Goal: Information Seeking & Learning: Learn about a topic

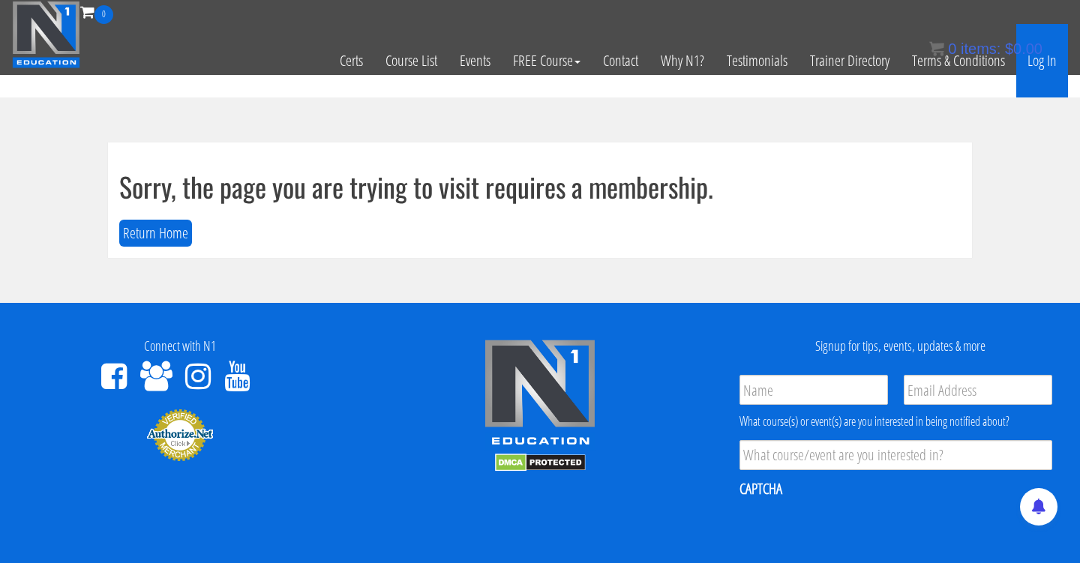
click at [1055, 50] on link "Log In" at bounding box center [1042, 60] width 52 height 73
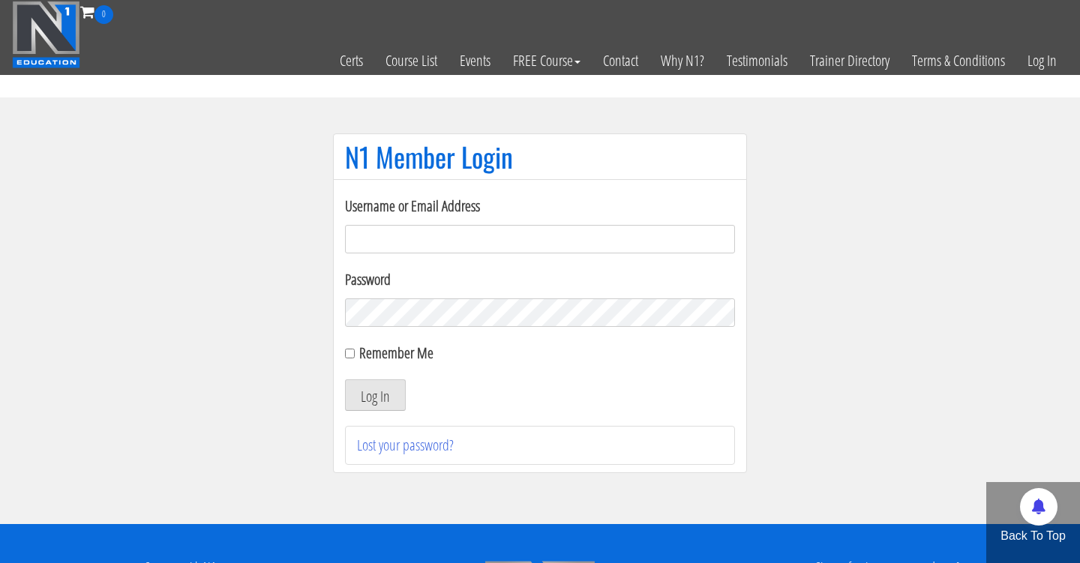
type input "Cynthia.jimenez49@yahoo.com"
click at [375, 395] on button "Log In" at bounding box center [375, 394] width 61 height 31
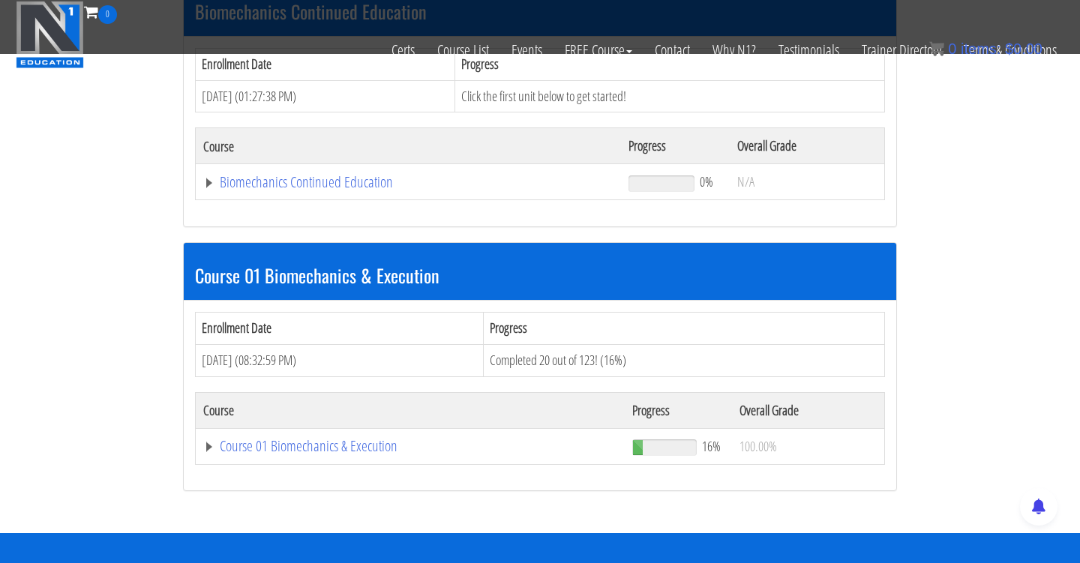
scroll to position [265, 0]
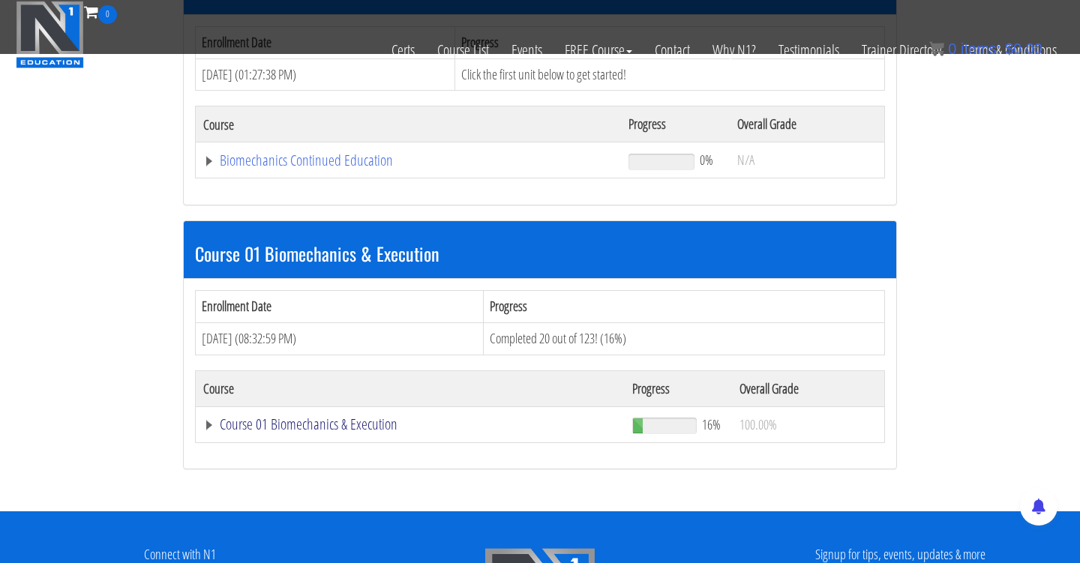
click at [371, 168] on link "Course 01 Biomechanics & Execution" at bounding box center [408, 160] width 410 height 15
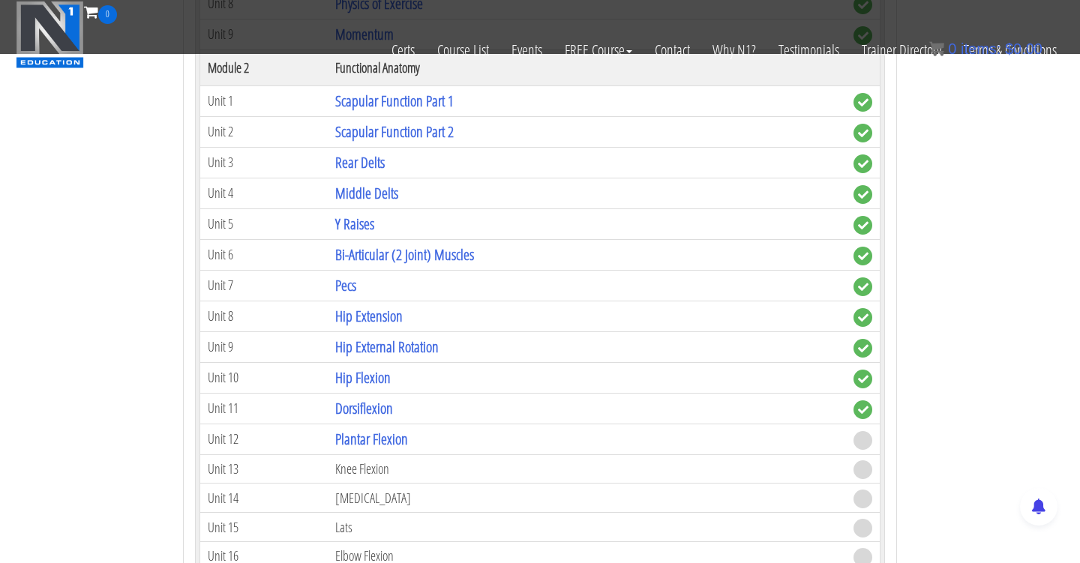
scroll to position [977, 0]
click at [408, 434] on link "Plantar Flexion" at bounding box center [371, 437] width 73 height 20
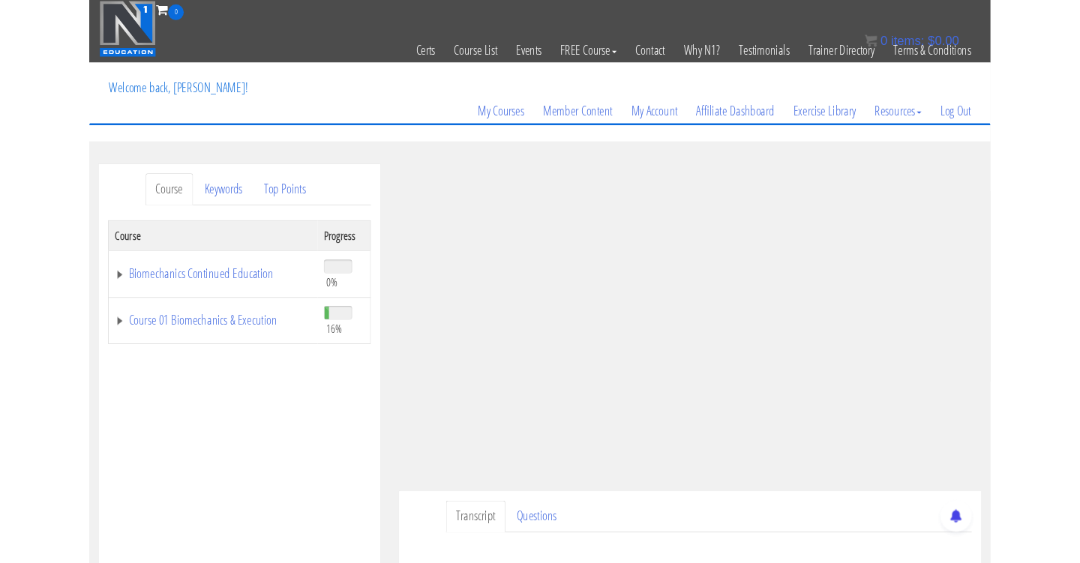
scroll to position [204, 0]
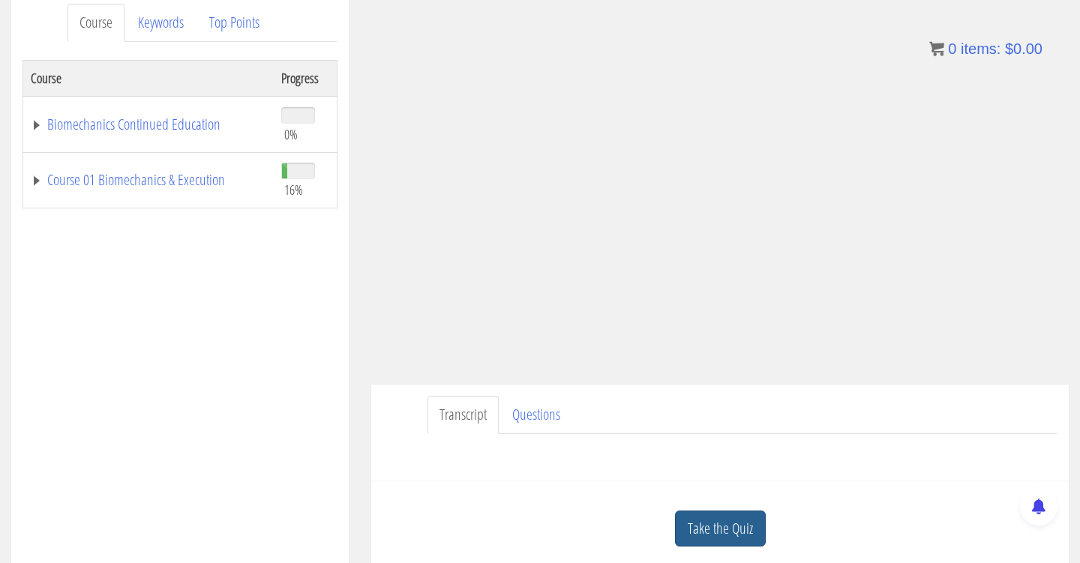
click at [735, 527] on link "Take the Quiz" at bounding box center [720, 529] width 91 height 37
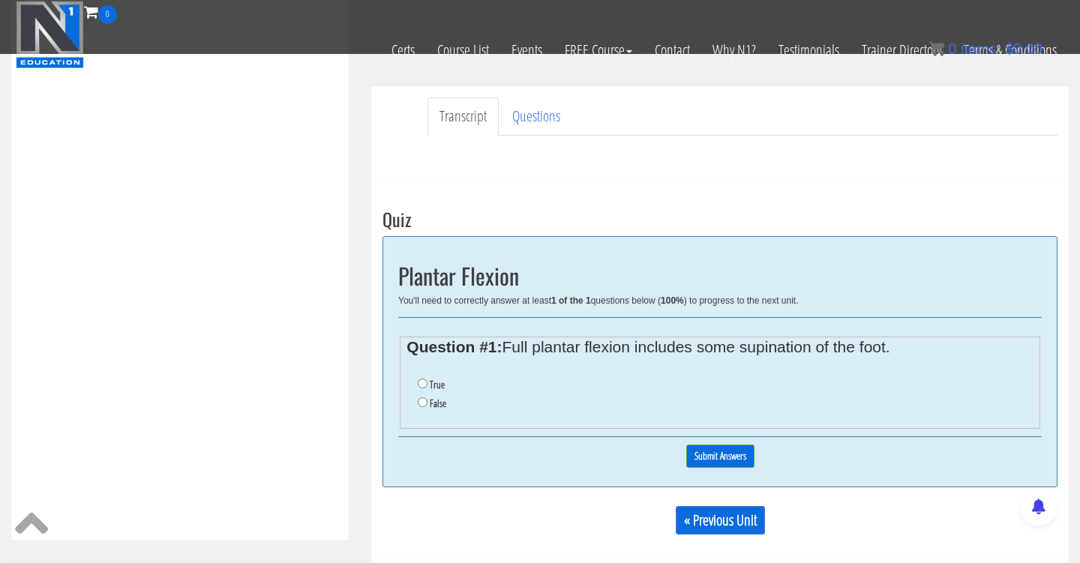
scroll to position [412, 0]
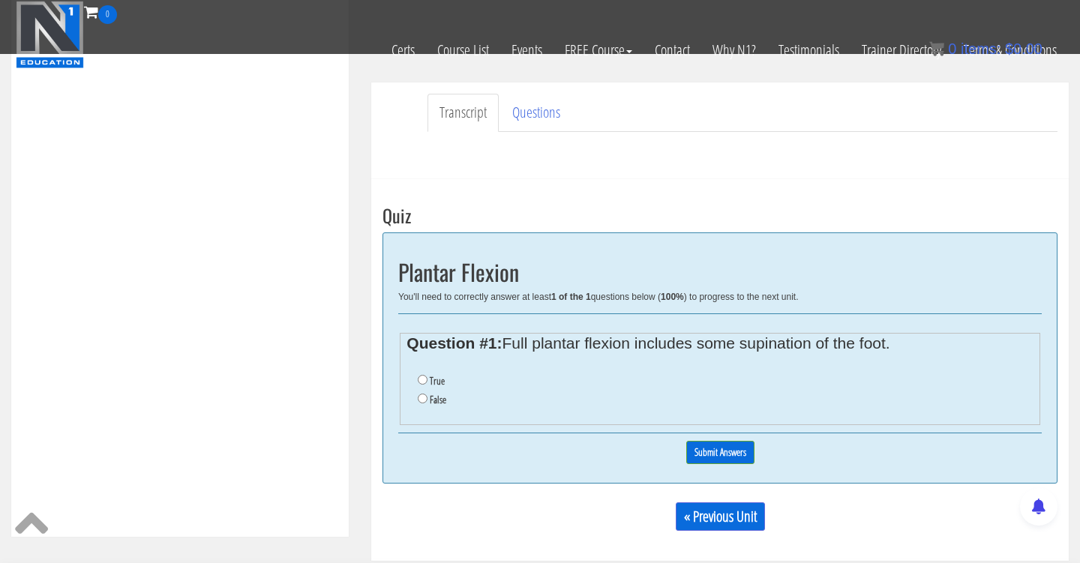
click at [422, 377] on input "True" at bounding box center [423, 380] width 10 height 10
radio input "true"
click at [739, 454] on input "Submit Answers" at bounding box center [720, 452] width 68 height 23
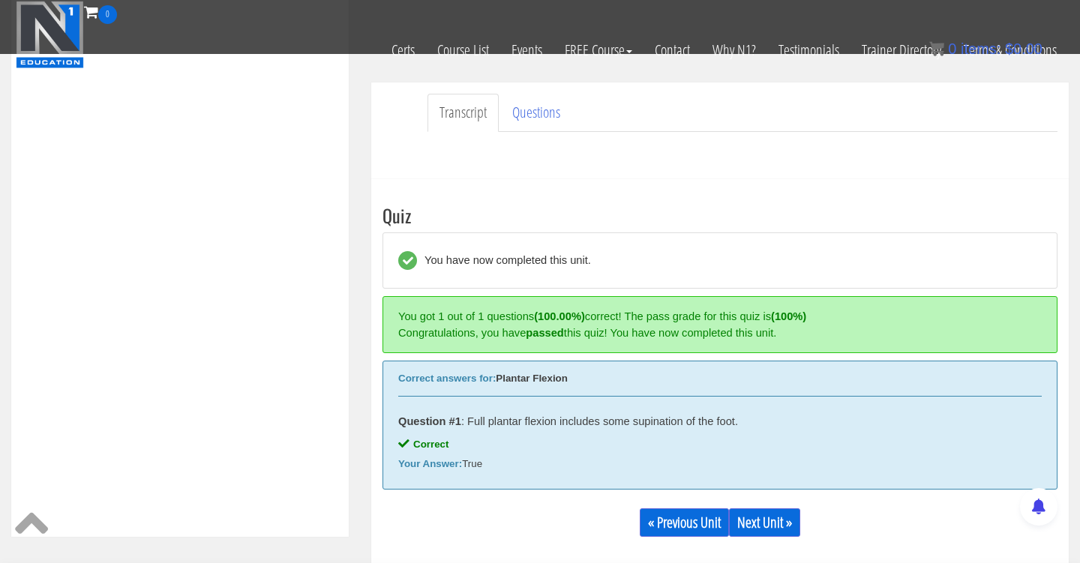
scroll to position [568, 0]
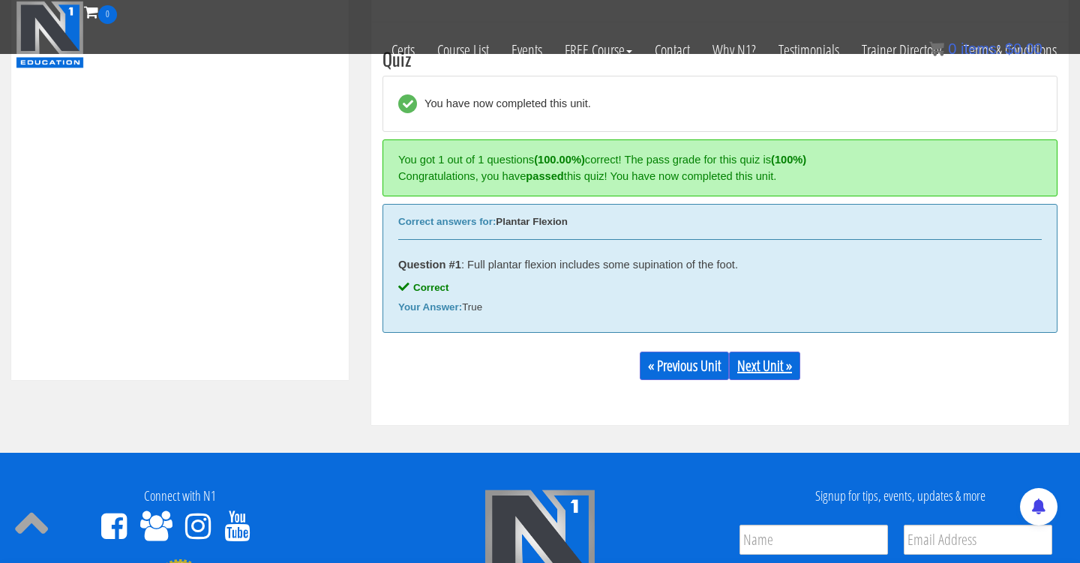
click at [784, 362] on link "Next Unit »" at bounding box center [764, 366] width 71 height 28
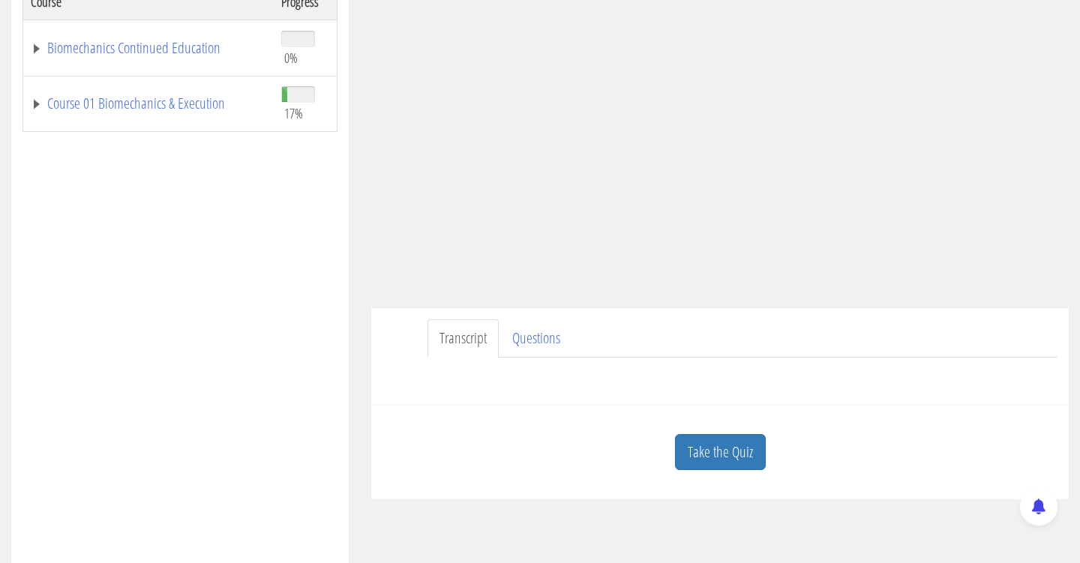
scroll to position [59, 0]
